Goal: Task Accomplishment & Management: Complete application form

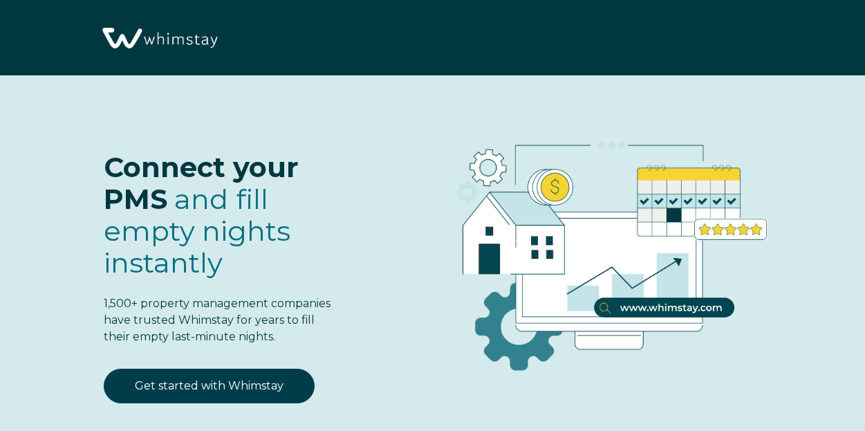
select select "NL"
select select "Standard"
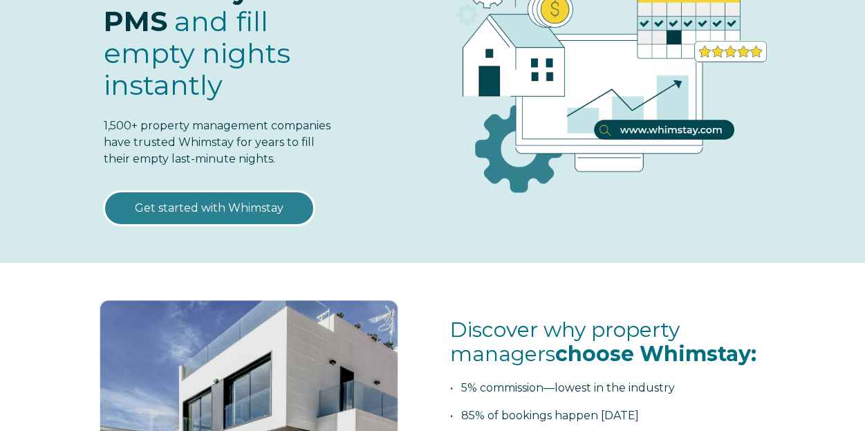
click at [247, 206] on link "Get started with Whimstay" at bounding box center [209, 208] width 211 height 35
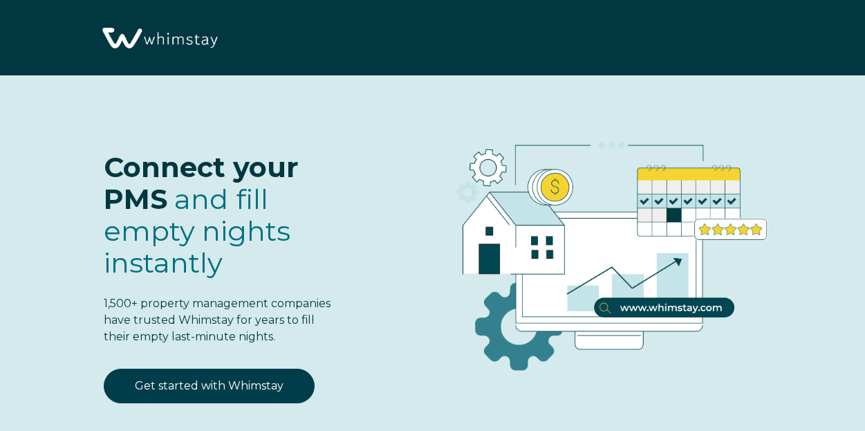
scroll to position [1597, 0]
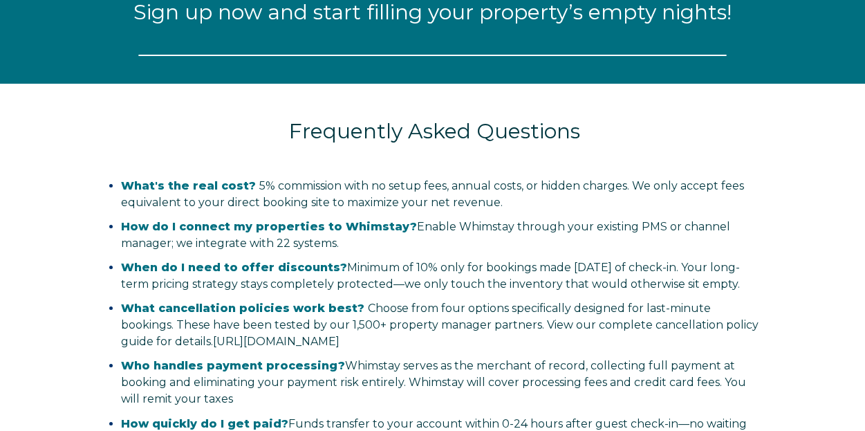
select select "NL"
select select "Standard"
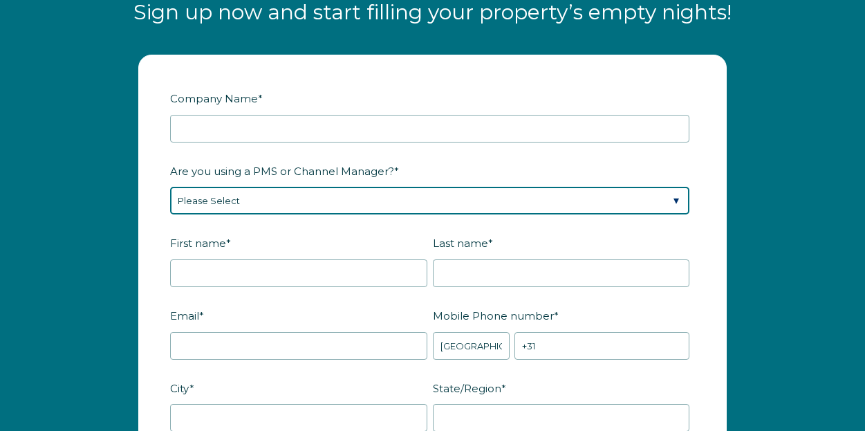
click at [293, 194] on select "Please Select Barefoot BookingPal Boost Brightside CiiRUS Escapia Guesty Hostaw…" at bounding box center [429, 201] width 519 height 28
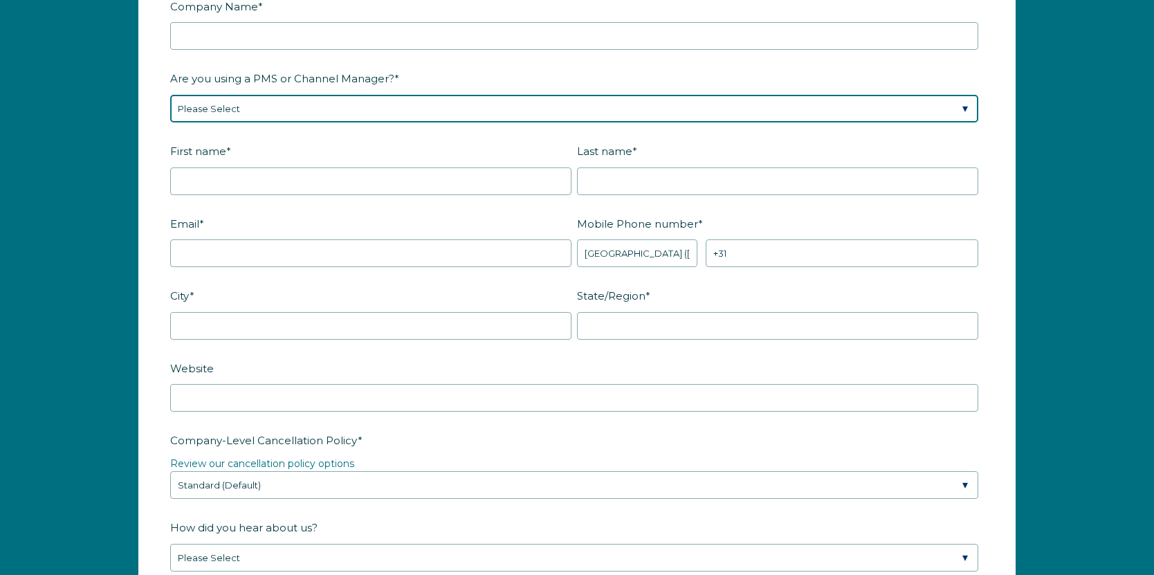
scroll to position [1841, 0]
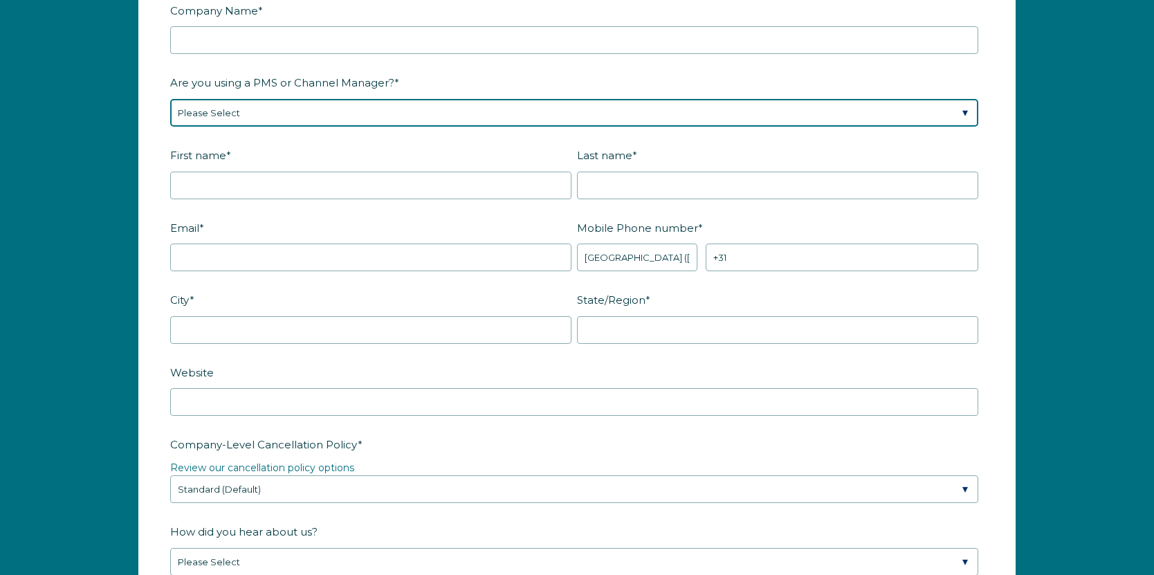
click at [287, 118] on select "Please Select Barefoot BookingPal Boost Brightside CiiRUS Escapia Guesty Hostaw…" at bounding box center [574, 113] width 808 height 28
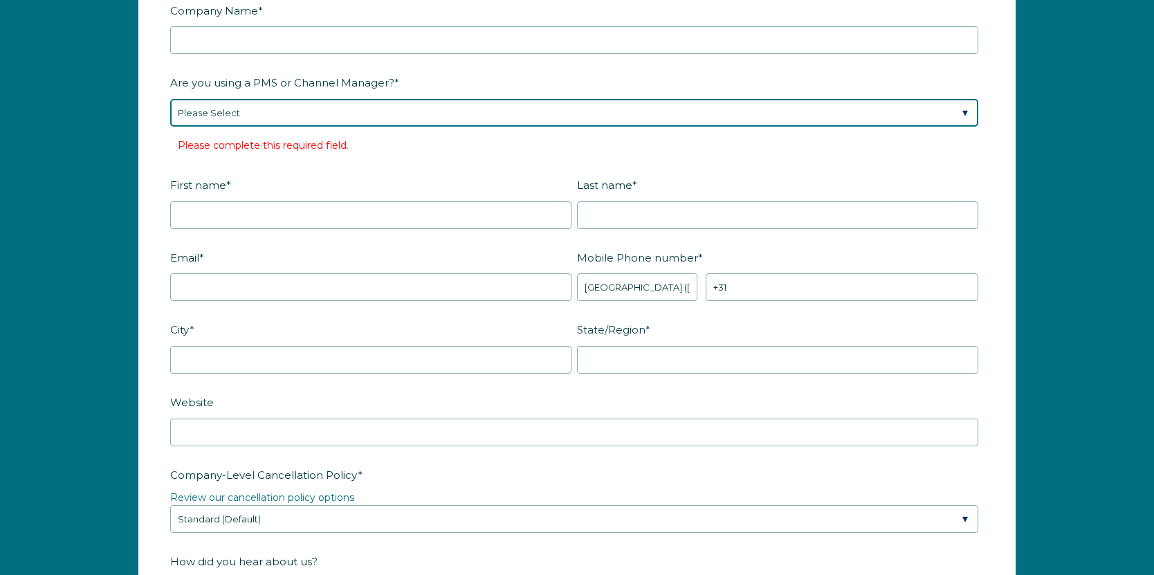
click at [303, 119] on select "Please Select Barefoot BookingPal Boost Brightside CiiRUS Escapia Guesty Hostaw…" at bounding box center [574, 113] width 808 height 28
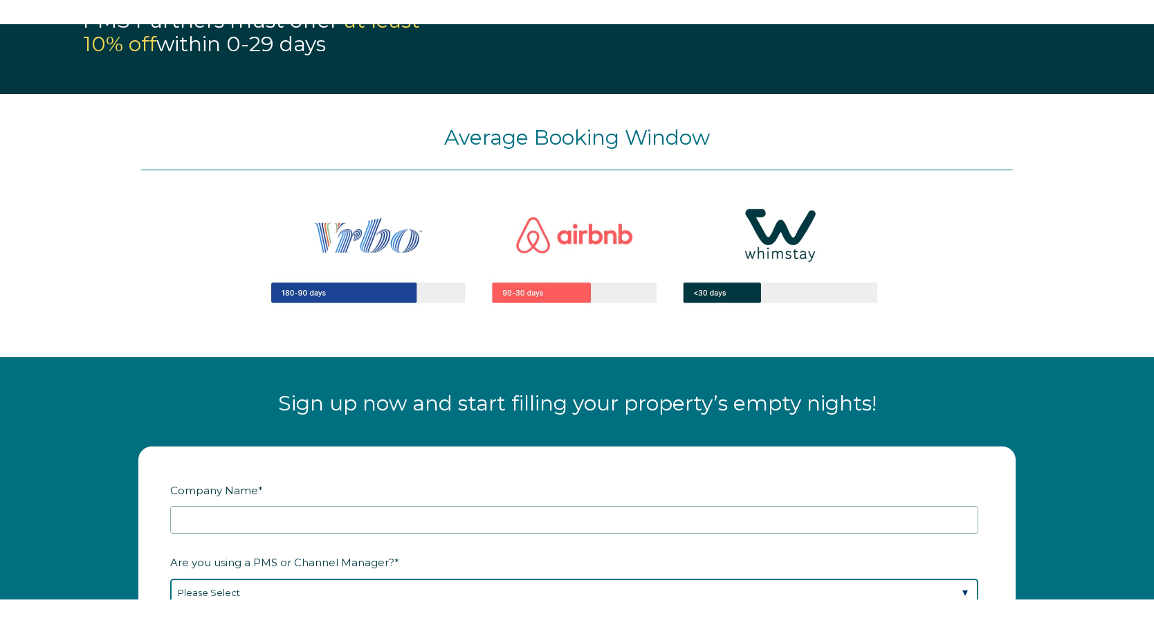
scroll to position [1380, 0]
